Goal: Transaction & Acquisition: Book appointment/travel/reservation

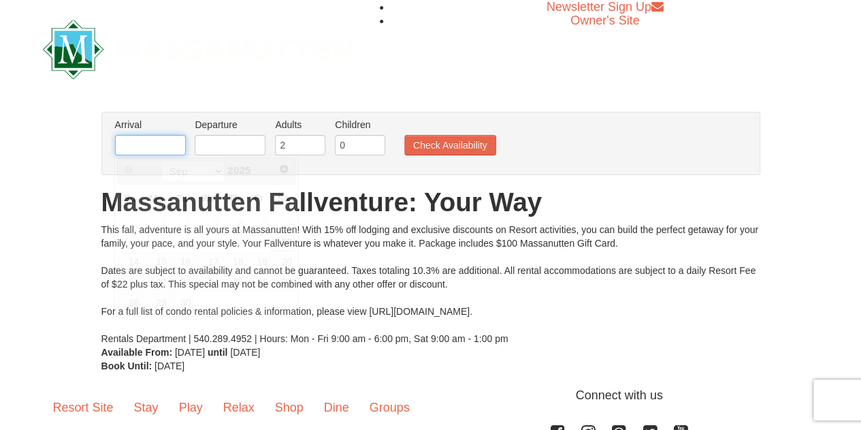
click at [163, 142] on input "text" at bounding box center [150, 145] width 71 height 20
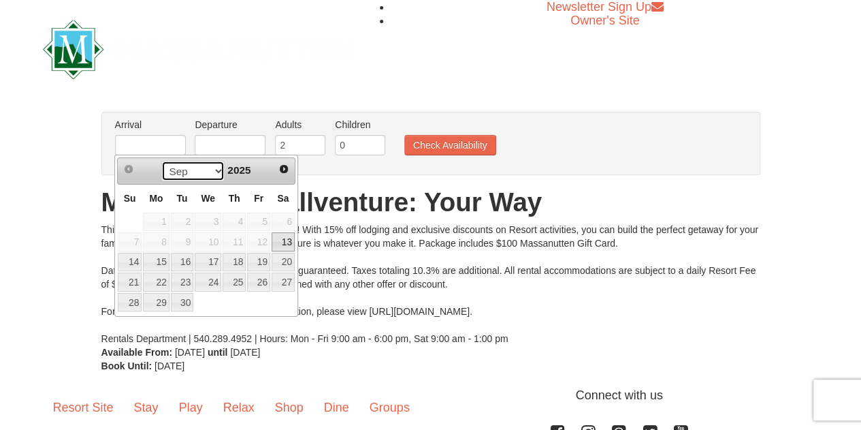
click at [210, 174] on select "Sep Oct Nov Dec" at bounding box center [192, 171] width 63 height 20
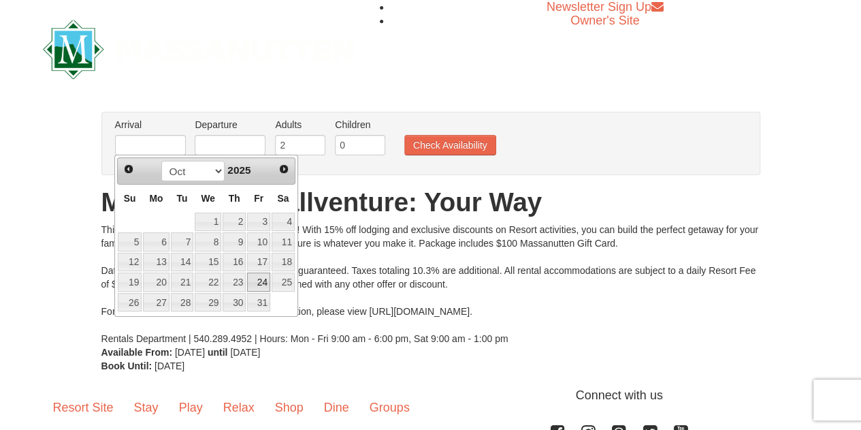
click at [254, 274] on link "24" at bounding box center [258, 281] width 23 height 19
type input "[DATE]"
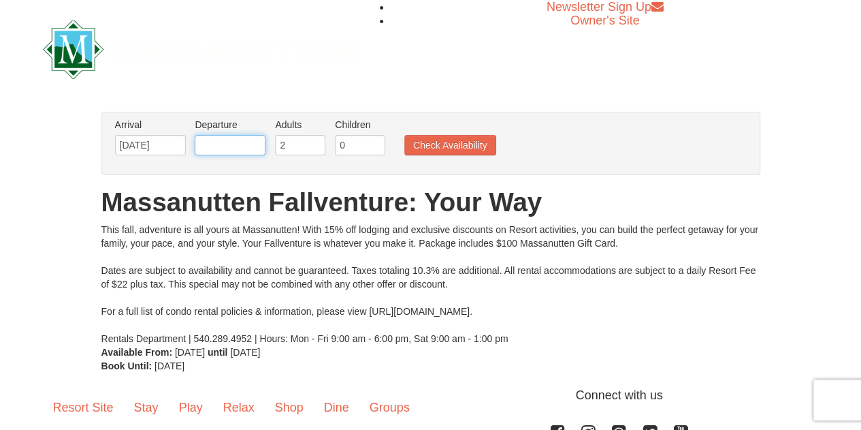
click at [227, 148] on input "text" at bounding box center [230, 145] width 71 height 20
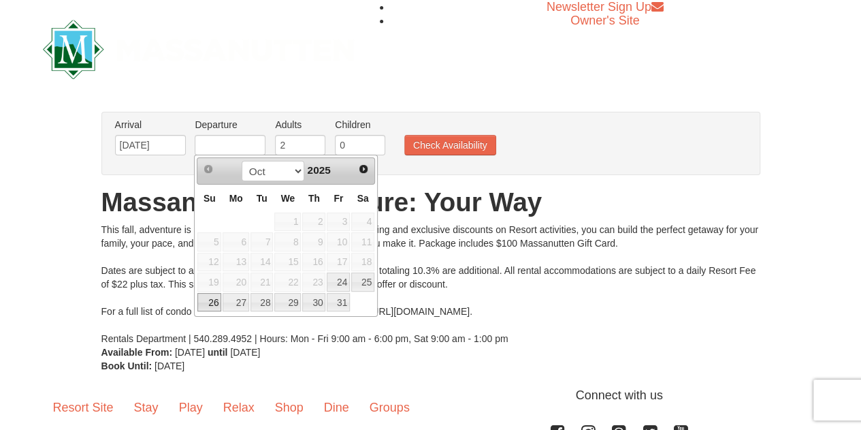
click at [214, 293] on link "26" at bounding box center [209, 302] width 24 height 19
type input "[DATE]"
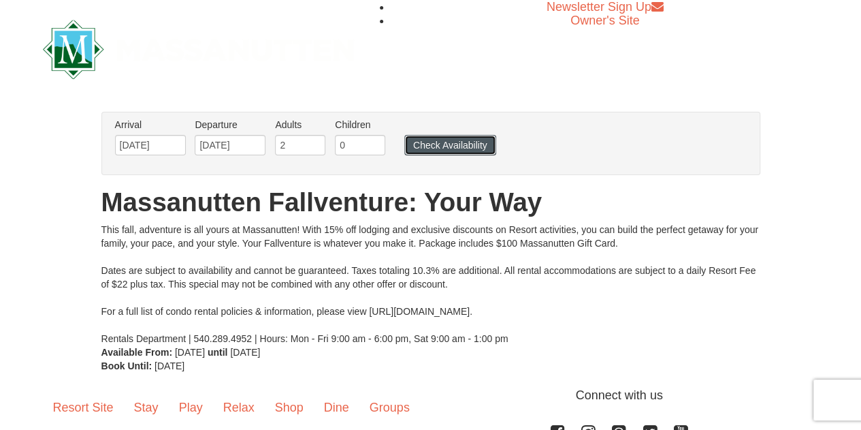
click at [429, 135] on button "Check Availability" at bounding box center [450, 145] width 92 height 20
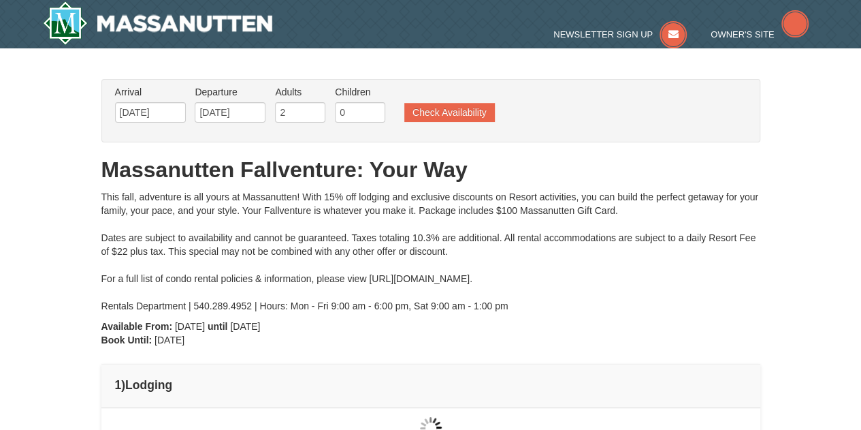
type input "[DATE]"
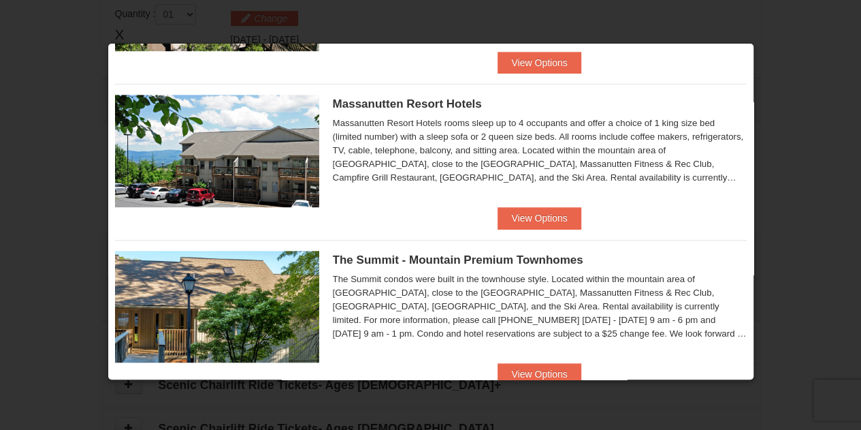
scroll to position [463, 0]
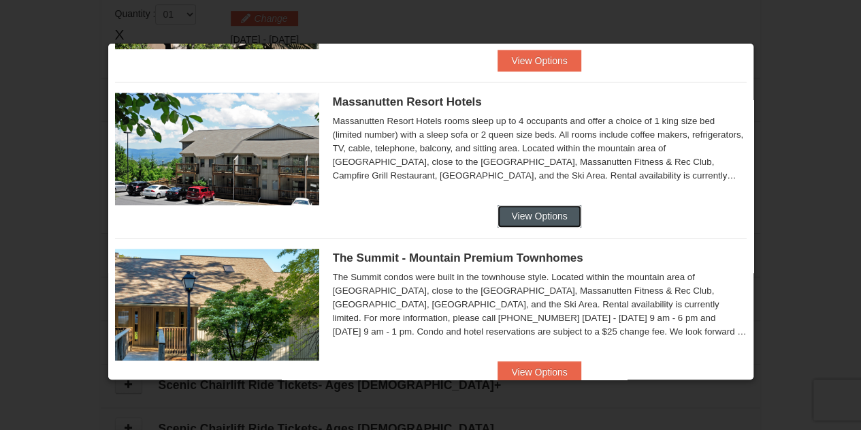
click at [519, 210] on button "View Options" at bounding box center [539, 216] width 83 height 22
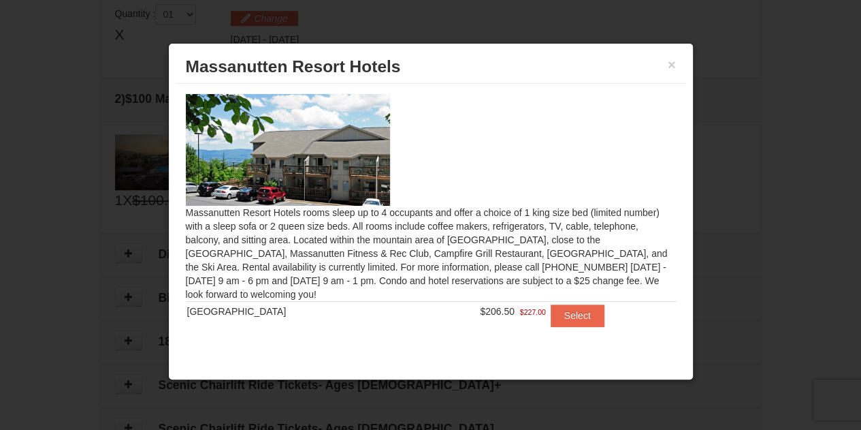
scroll to position [7, 0]
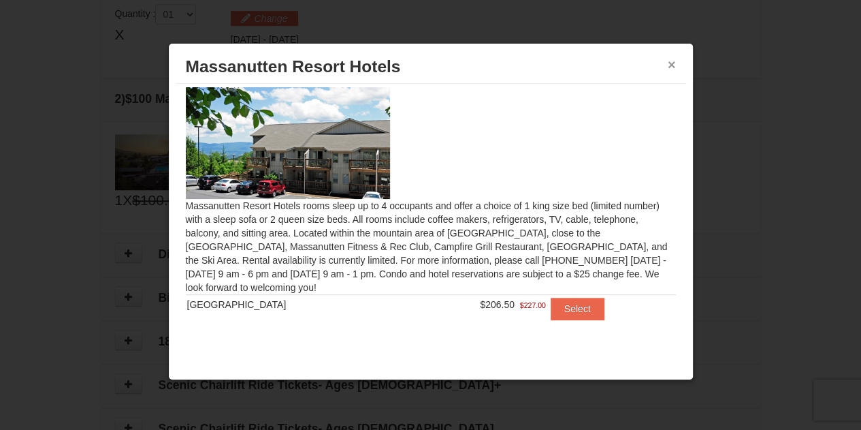
click at [673, 65] on button "×" at bounding box center [672, 65] width 8 height 14
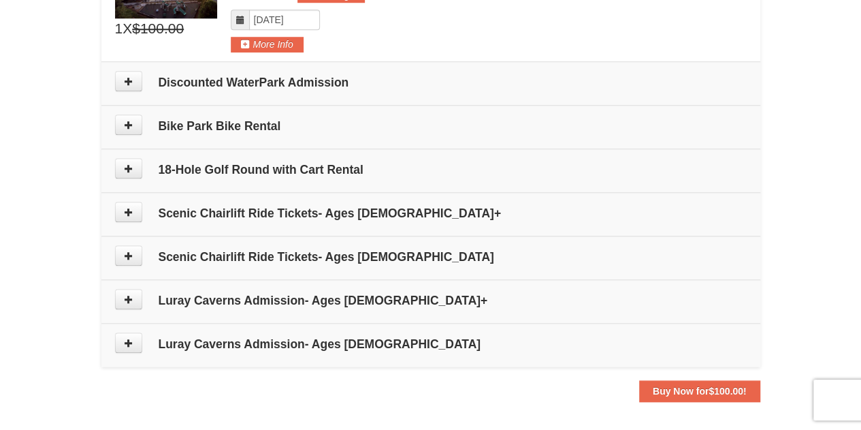
scroll to position [596, 0]
